Goal: Information Seeking & Learning: Learn about a topic

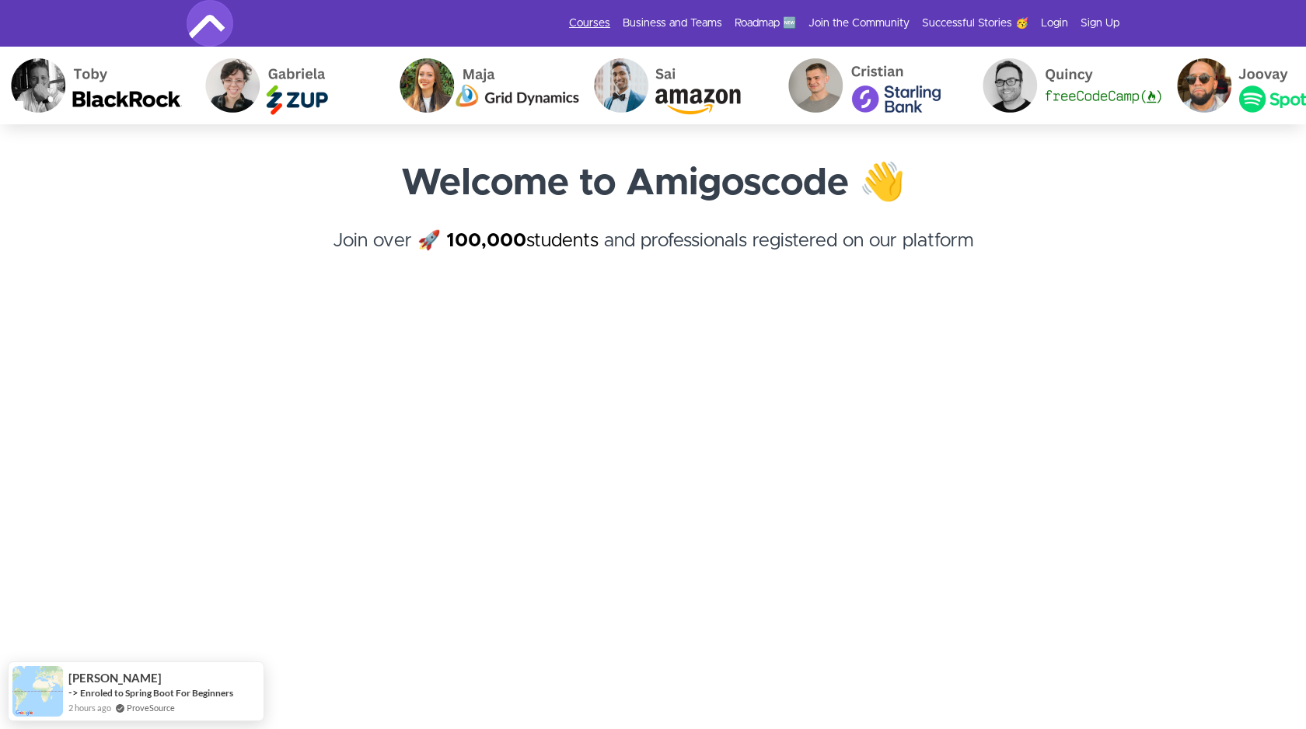
click at [609, 27] on link "Courses" at bounding box center [589, 24] width 41 height 16
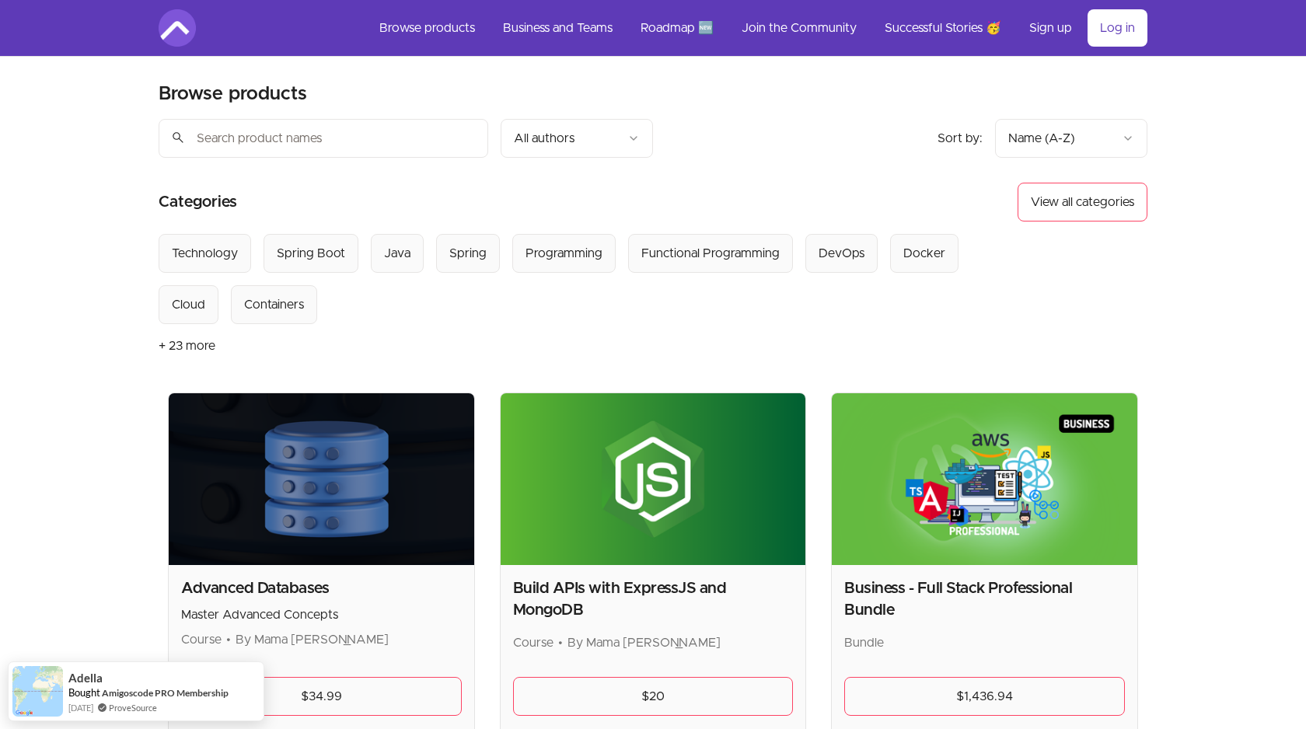
click at [187, 348] on button "+ 23 more" at bounding box center [187, 346] width 57 height 44
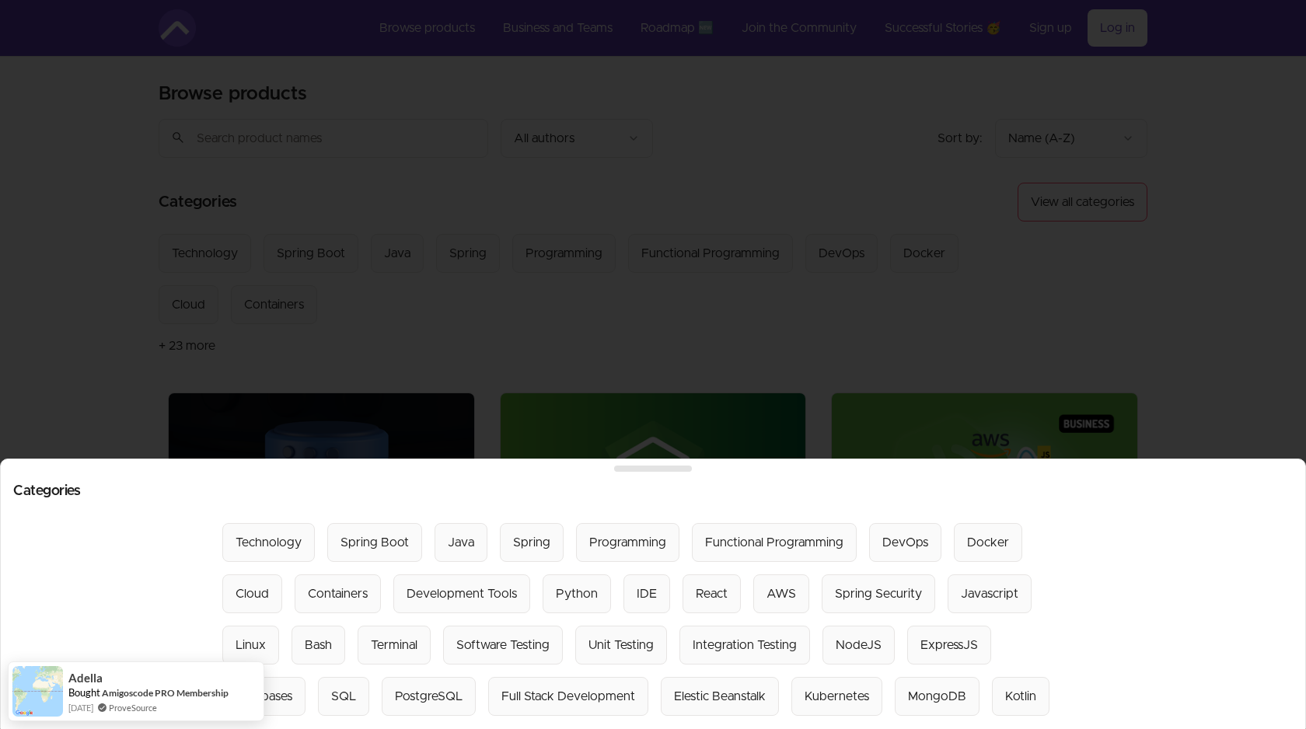
click at [96, 375] on div at bounding box center [653, 364] width 1306 height 729
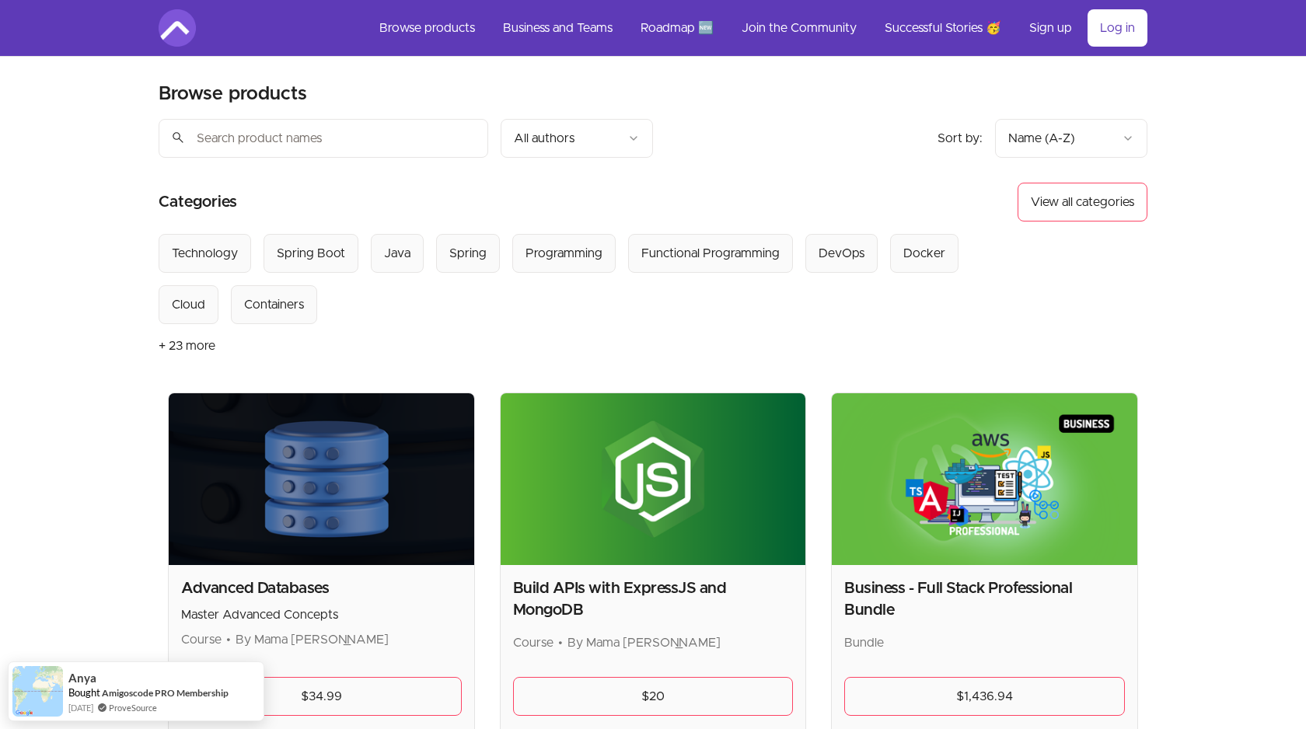
click at [1059, 214] on button "View all categories" at bounding box center [1082, 202] width 130 height 39
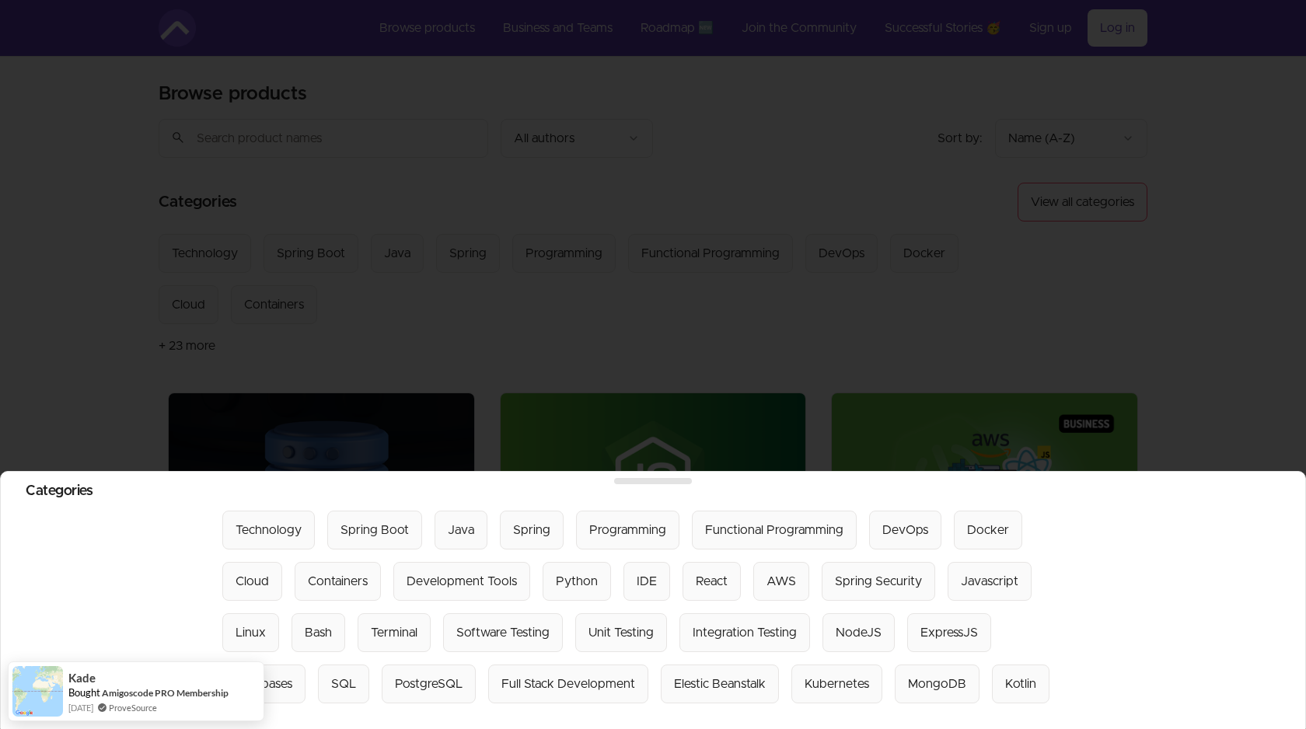
click at [964, 297] on div at bounding box center [653, 364] width 1306 height 729
